Goal: Obtain resource: Download file/media

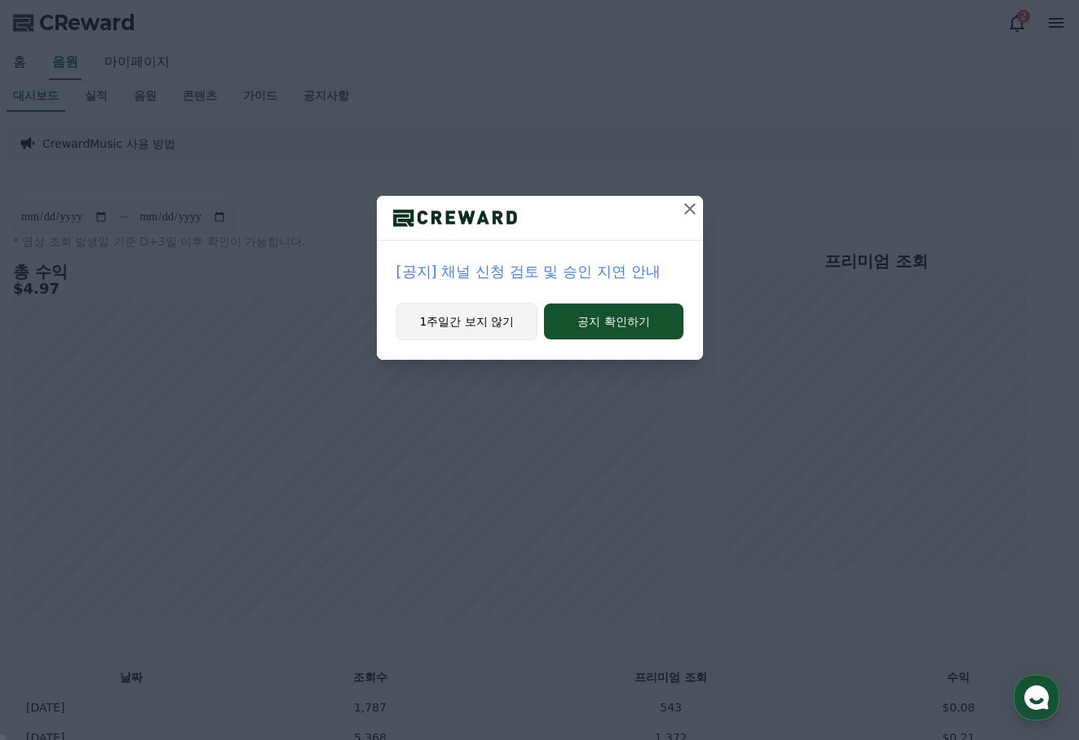
click at [480, 321] on button "1주일간 보지 않기" at bounding box center [467, 322] width 142 height 38
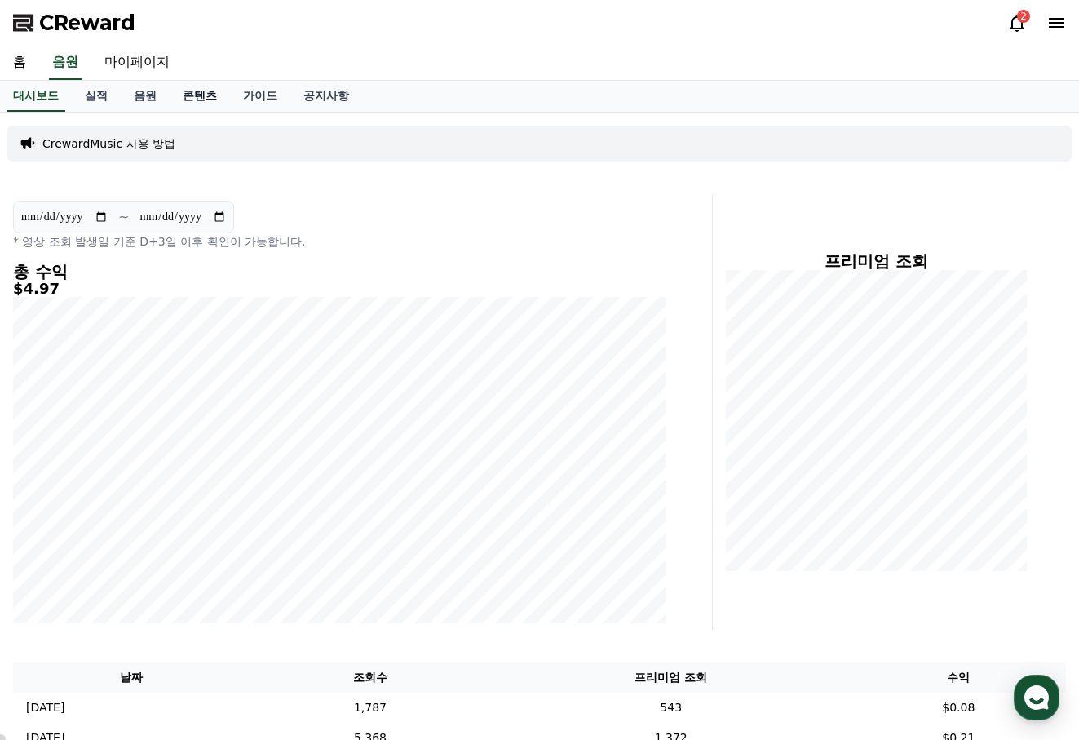
click at [189, 100] on link "콘텐츠" at bounding box center [200, 96] width 60 height 31
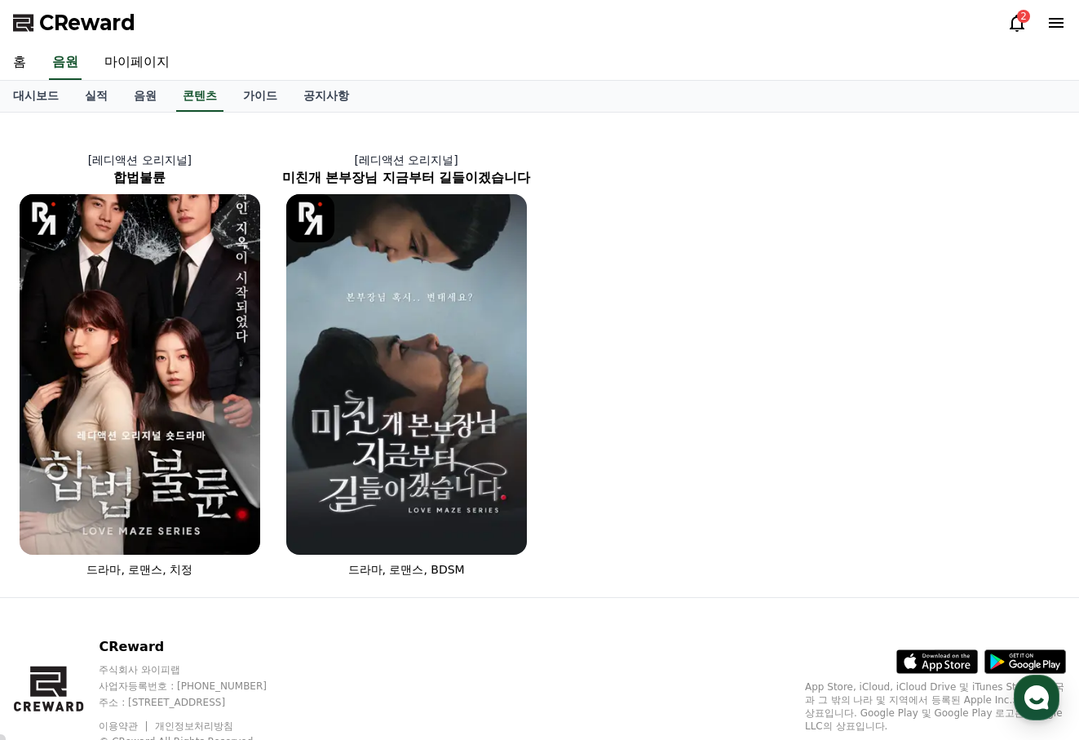
scroll to position [60, 0]
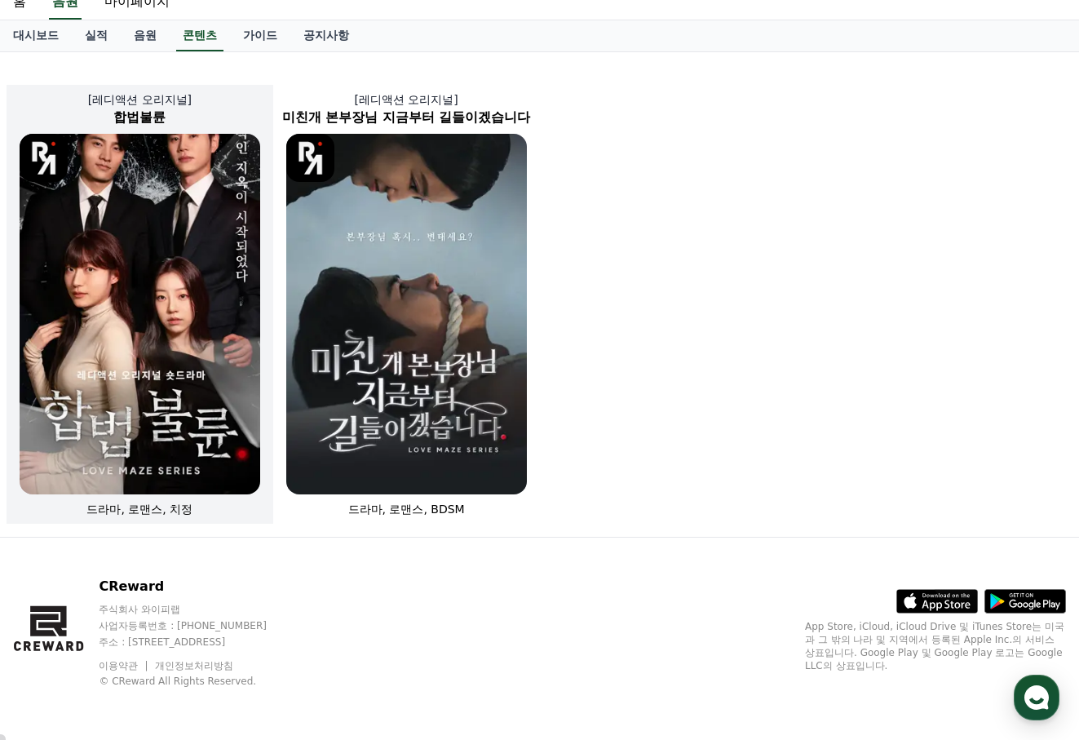
click at [143, 237] on img at bounding box center [140, 314] width 241 height 361
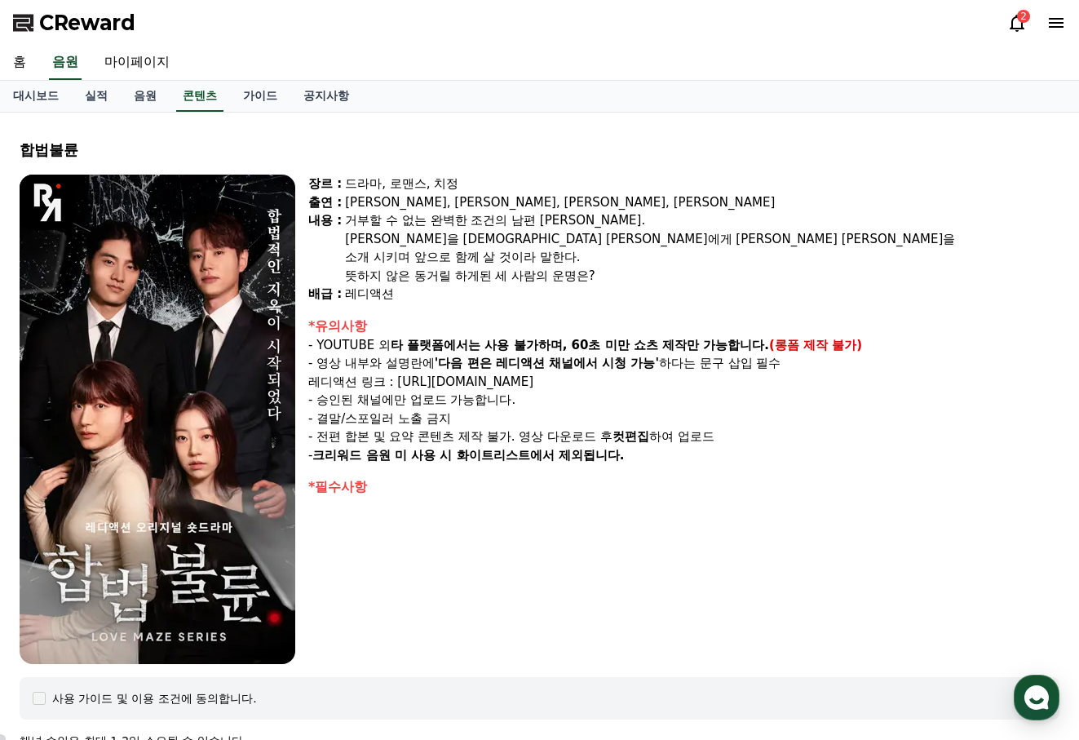
scroll to position [489, 0]
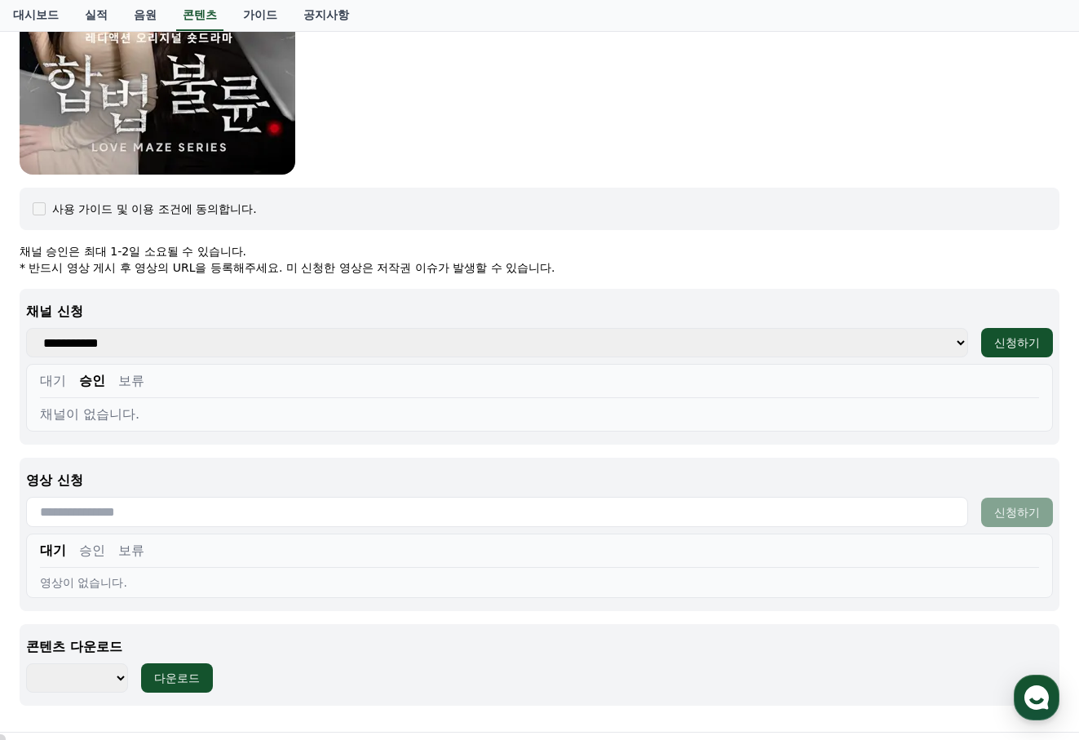
click at [88, 380] on button "승인" at bounding box center [92, 381] width 26 height 20
click at [59, 381] on button "대기" at bounding box center [53, 381] width 26 height 20
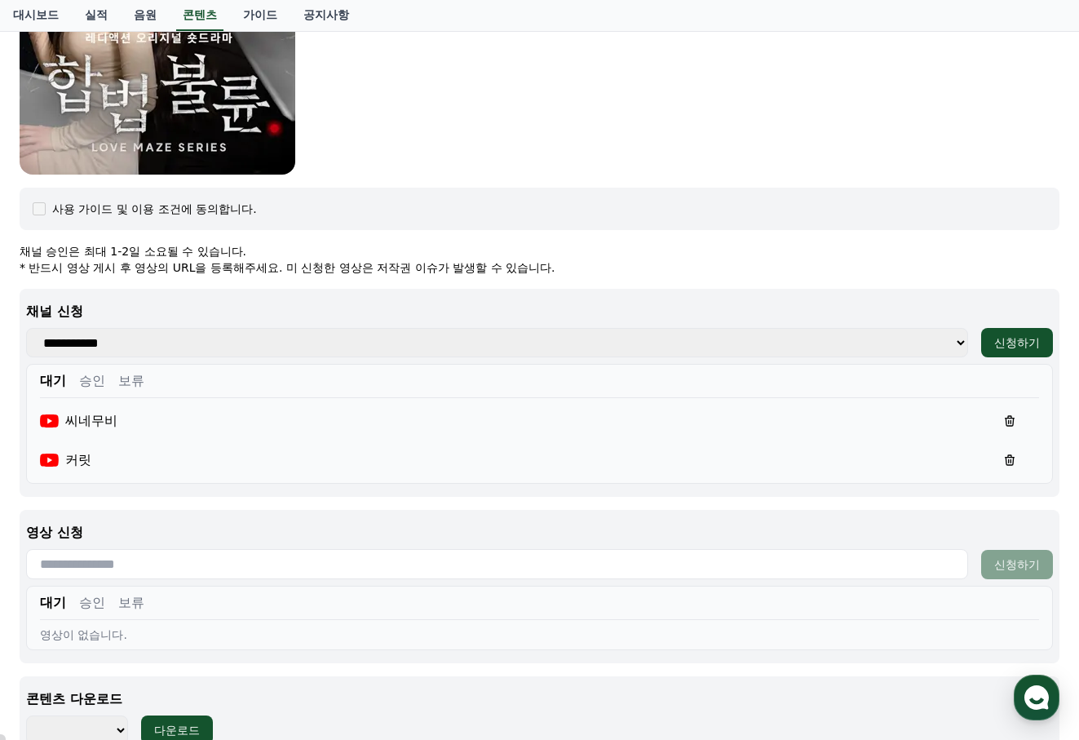
drag, startPoint x: 95, startPoint y: 378, endPoint x: 151, endPoint y: 379, distance: 55.5
click at [95, 378] on button "승인" at bounding box center [92, 381] width 26 height 20
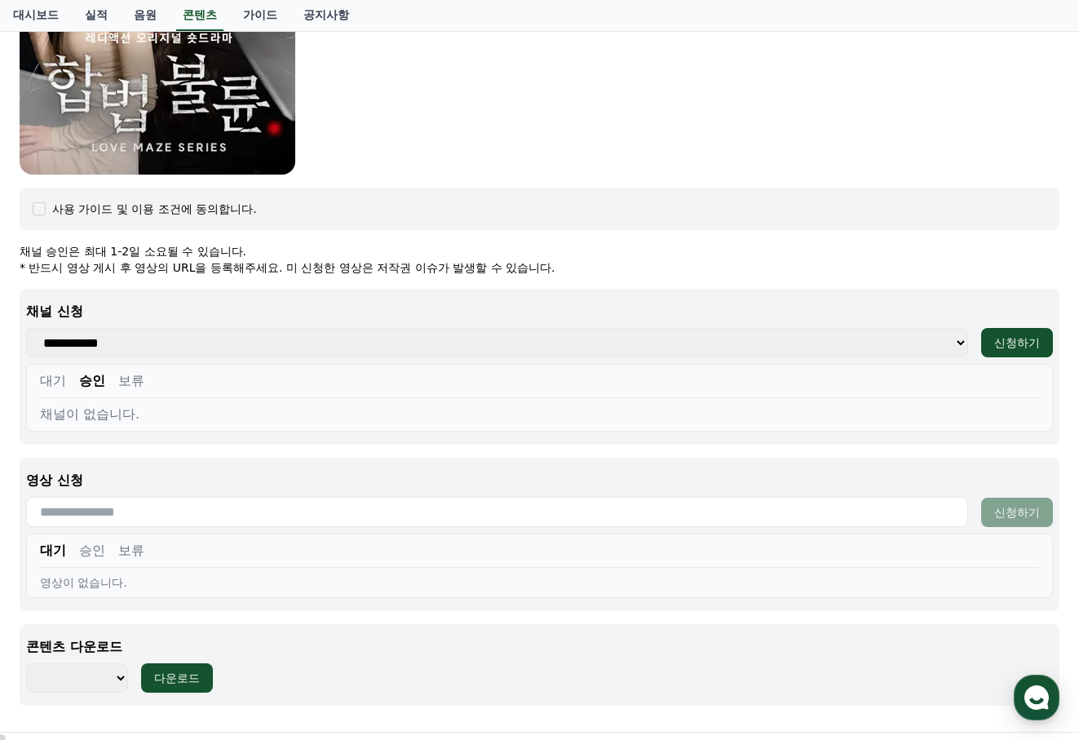
scroll to position [684, 0]
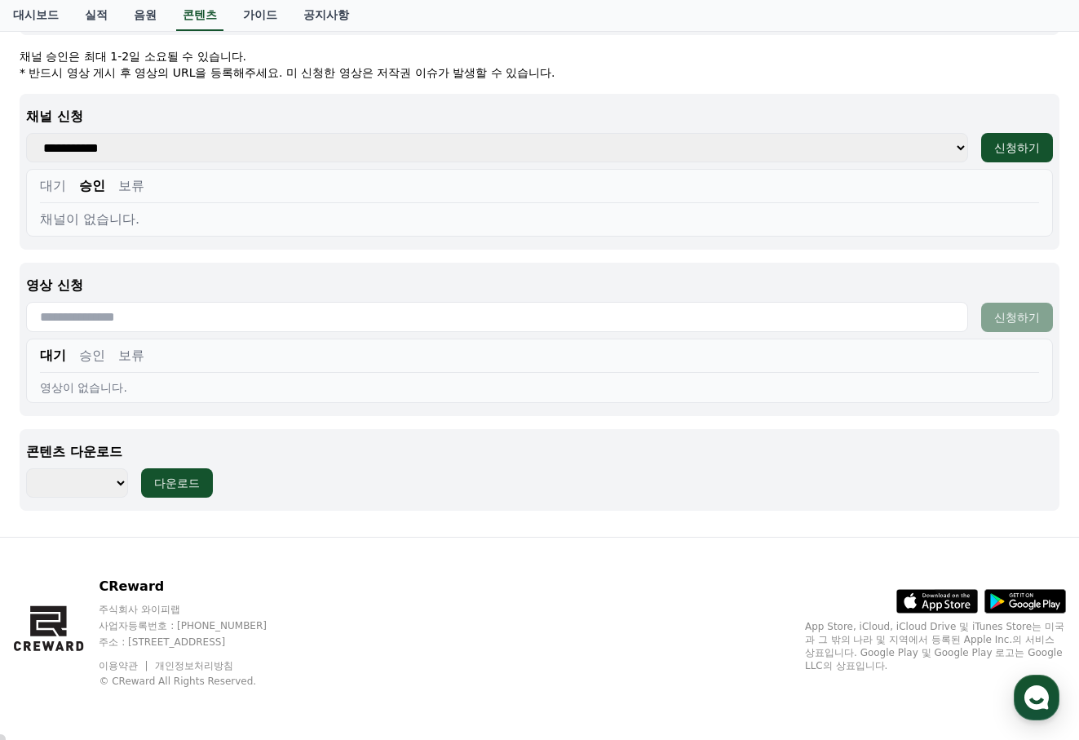
click at [117, 480] on select "******** ******** ******** ******** ******** ******** ******** ******** *******…" at bounding box center [77, 482] width 102 height 29
select select "**********"
click at [26, 468] on select "******** ******** ******** ******** ******** ******** ******** ******** *******…" at bounding box center [77, 482] width 102 height 29
click at [188, 476] on div "다운로드" at bounding box center [177, 483] width 46 height 16
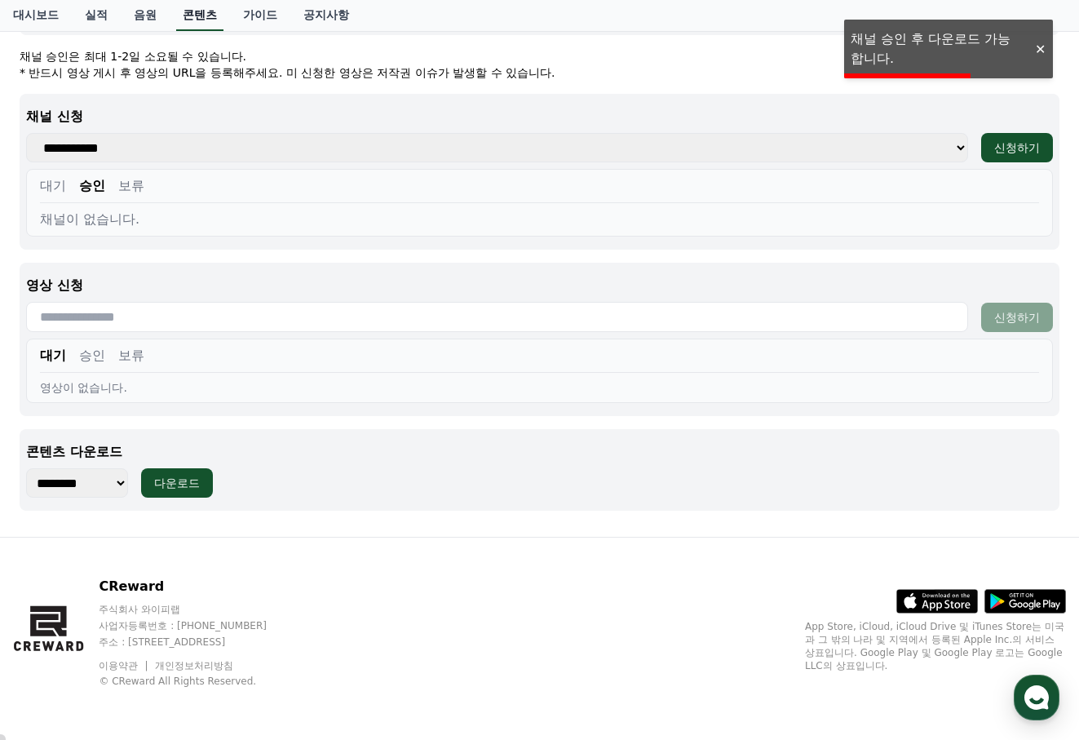
click at [192, 10] on link "콘텐츠" at bounding box center [199, 15] width 47 height 31
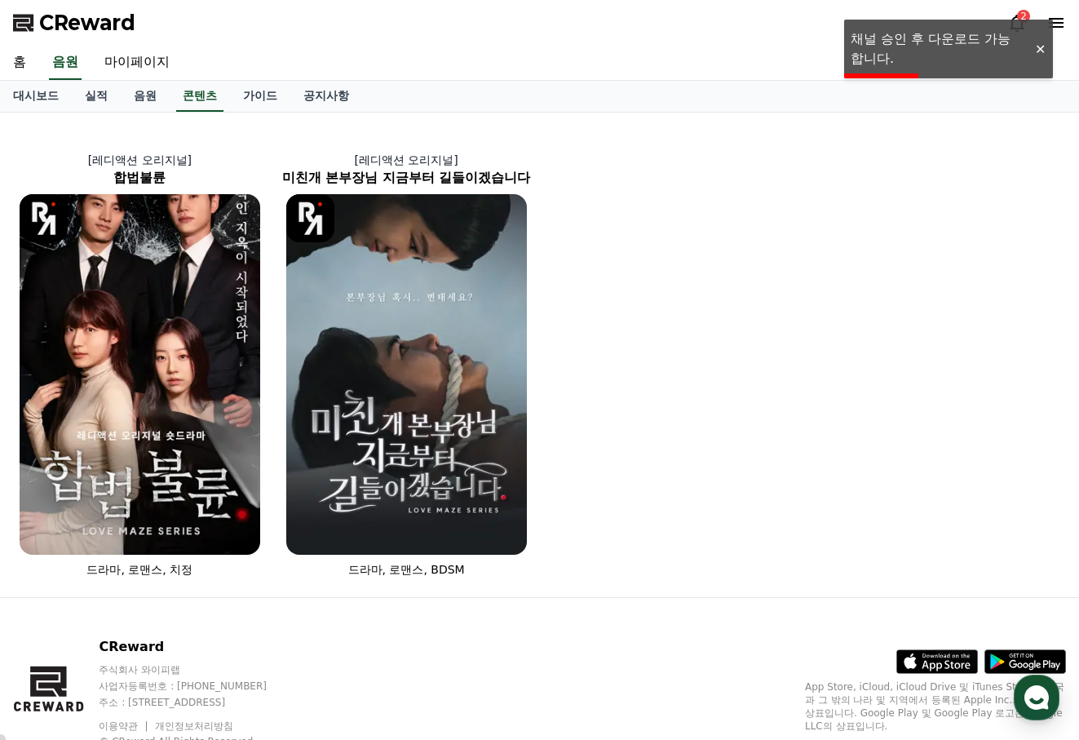
click at [1038, 46] on div at bounding box center [1040, 49] width 26 height 15
click at [1006, 18] on div "CReward 2" at bounding box center [539, 23] width 1079 height 46
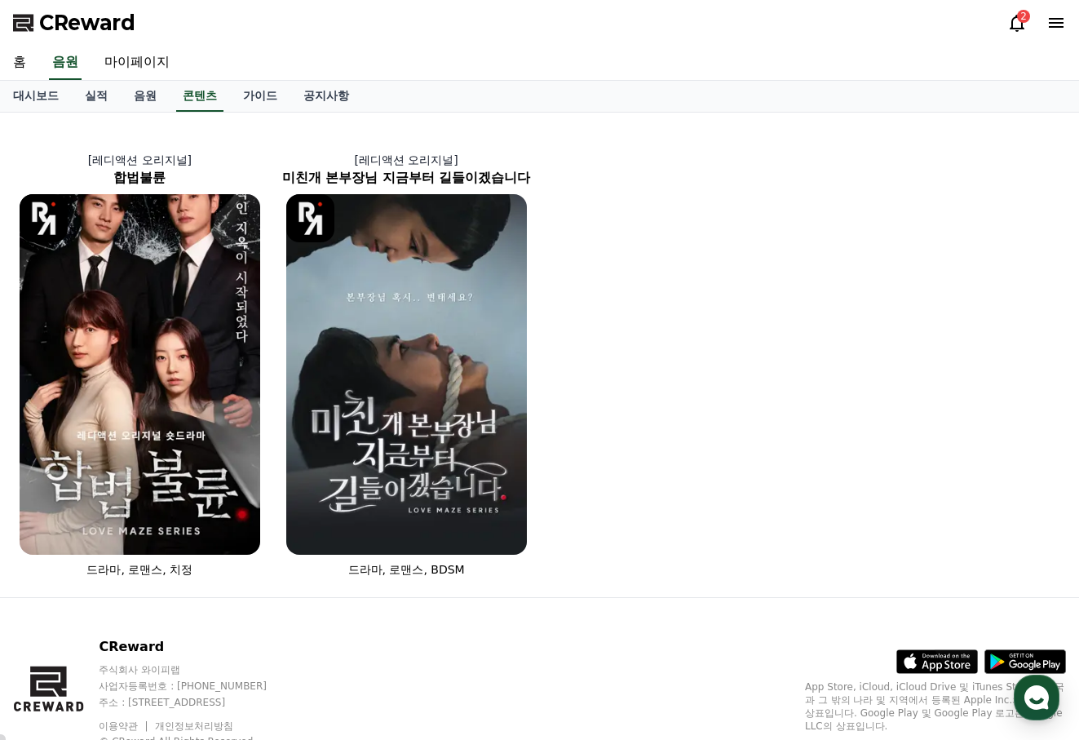
click at [1022, 18] on div "2" at bounding box center [1023, 16] width 13 height 13
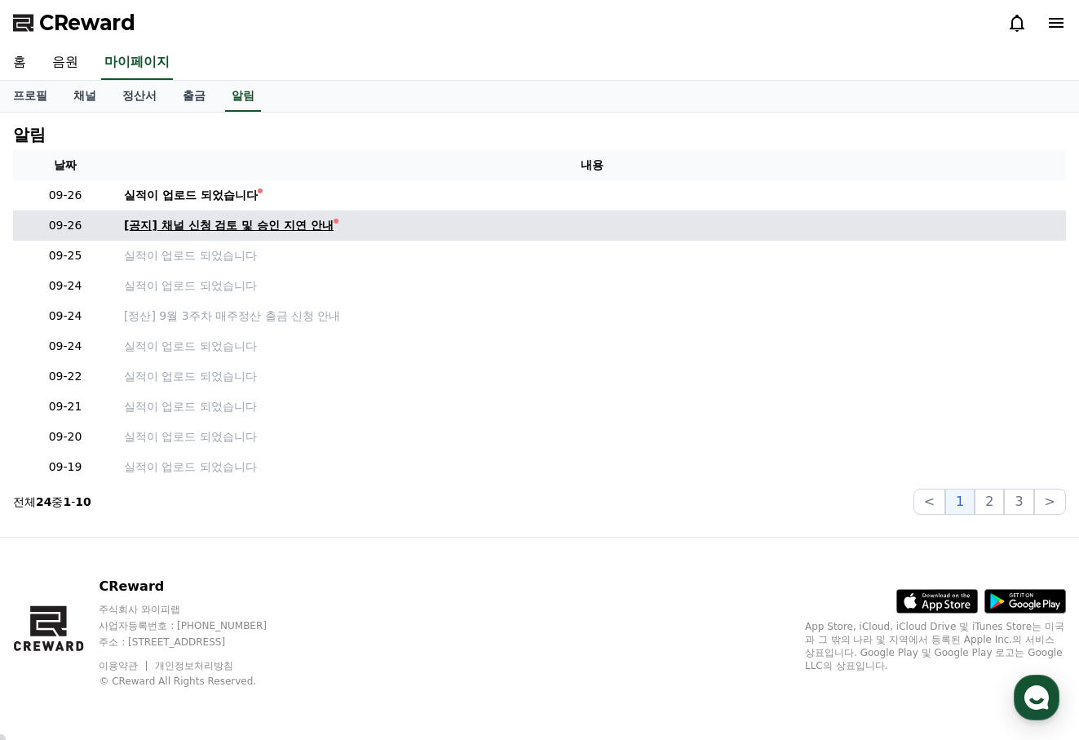
click at [271, 228] on div "[공지] 채널 신청 검토 및 승인 지연 안내" at bounding box center [229, 225] width 210 height 17
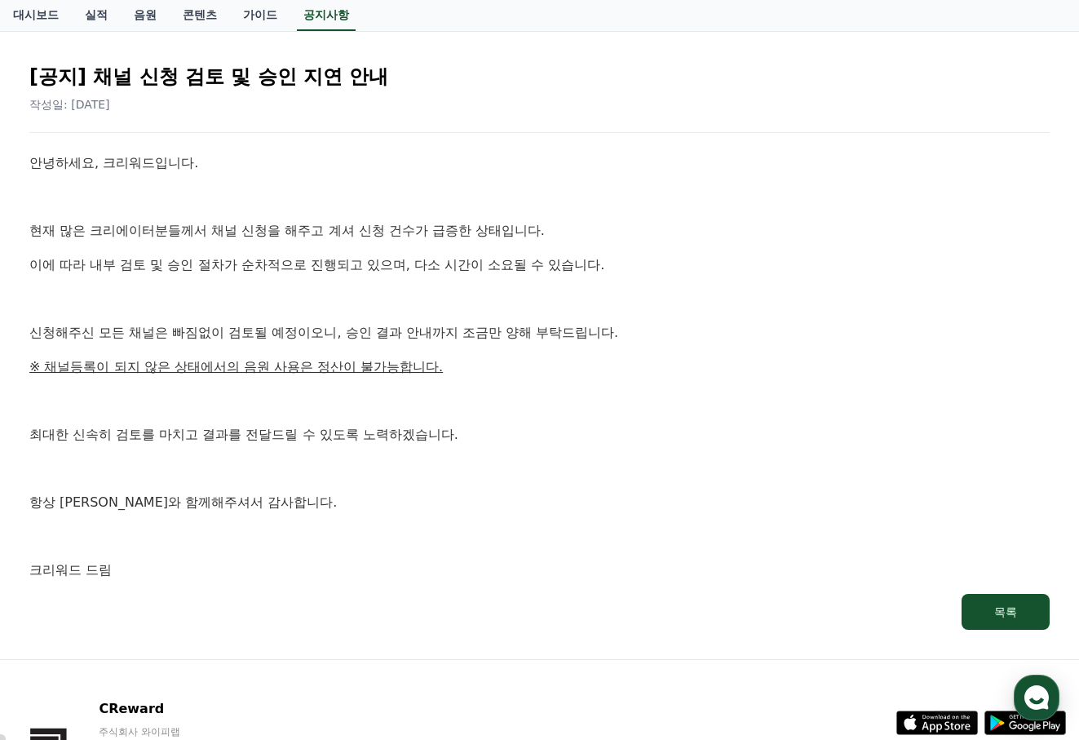
scroll to position [285, 0]
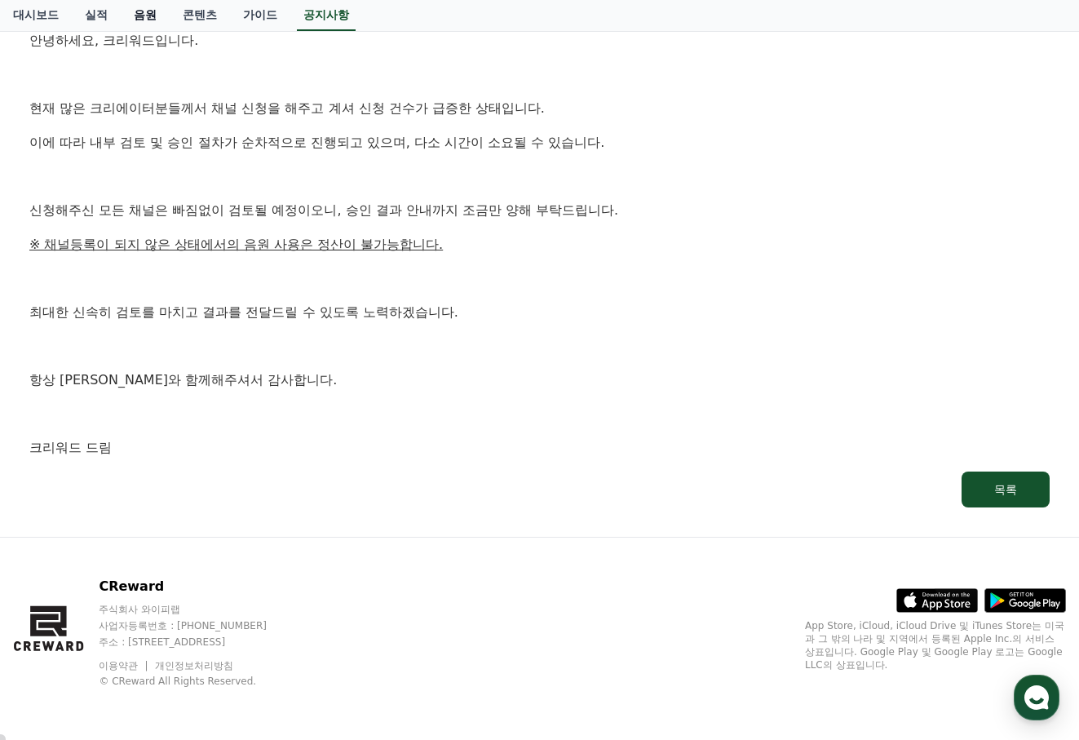
click at [140, 13] on link "음원" at bounding box center [145, 15] width 49 height 31
